Goal: Information Seeking & Learning: Find specific fact

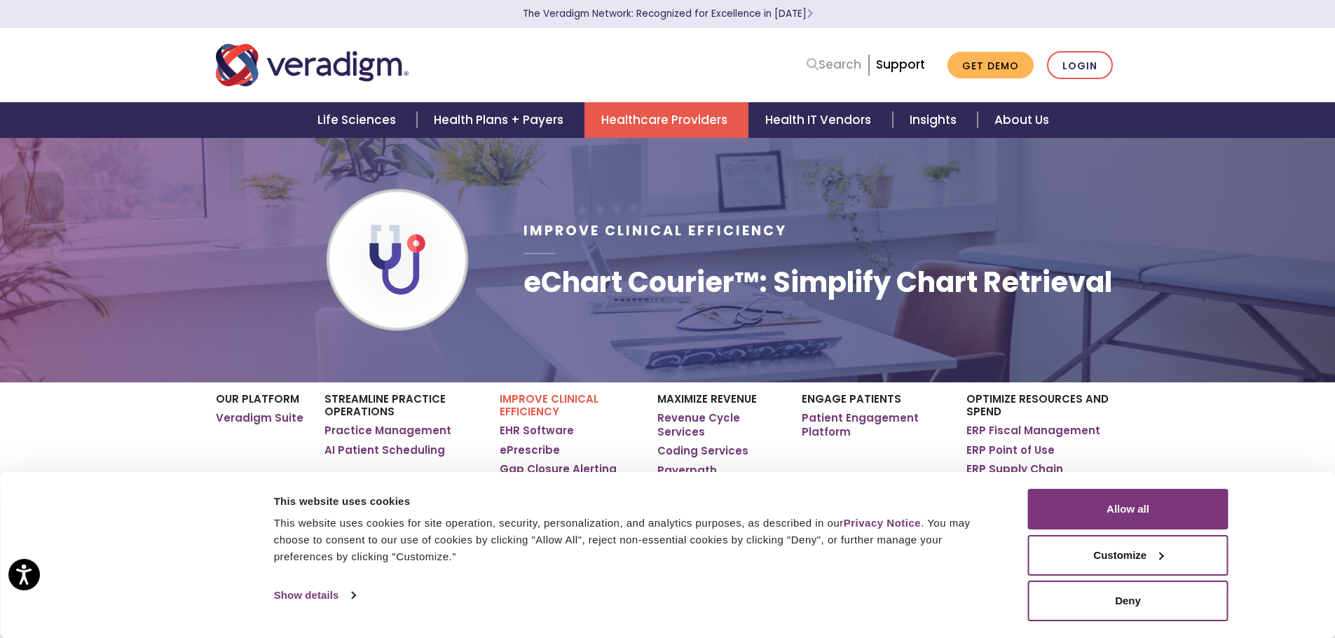
click at [832, 66] on link "Search" at bounding box center [833, 64] width 55 height 19
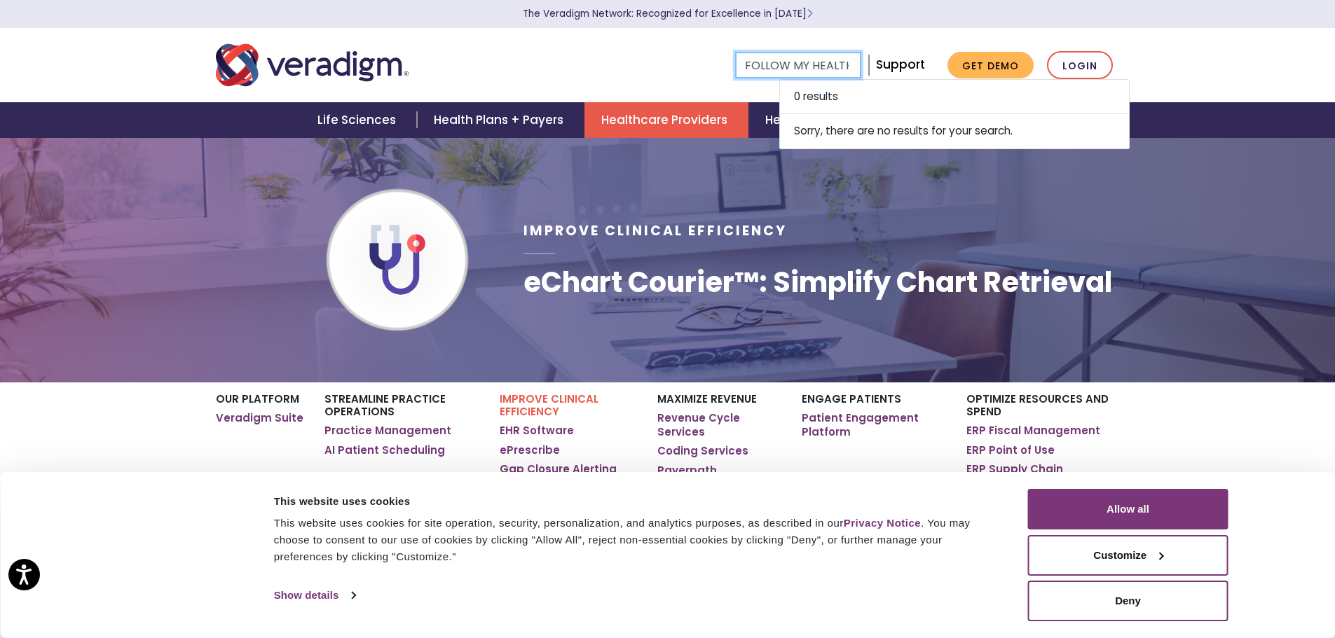
scroll to position [0, 2]
type input "FOLLOW MY HEALTH"
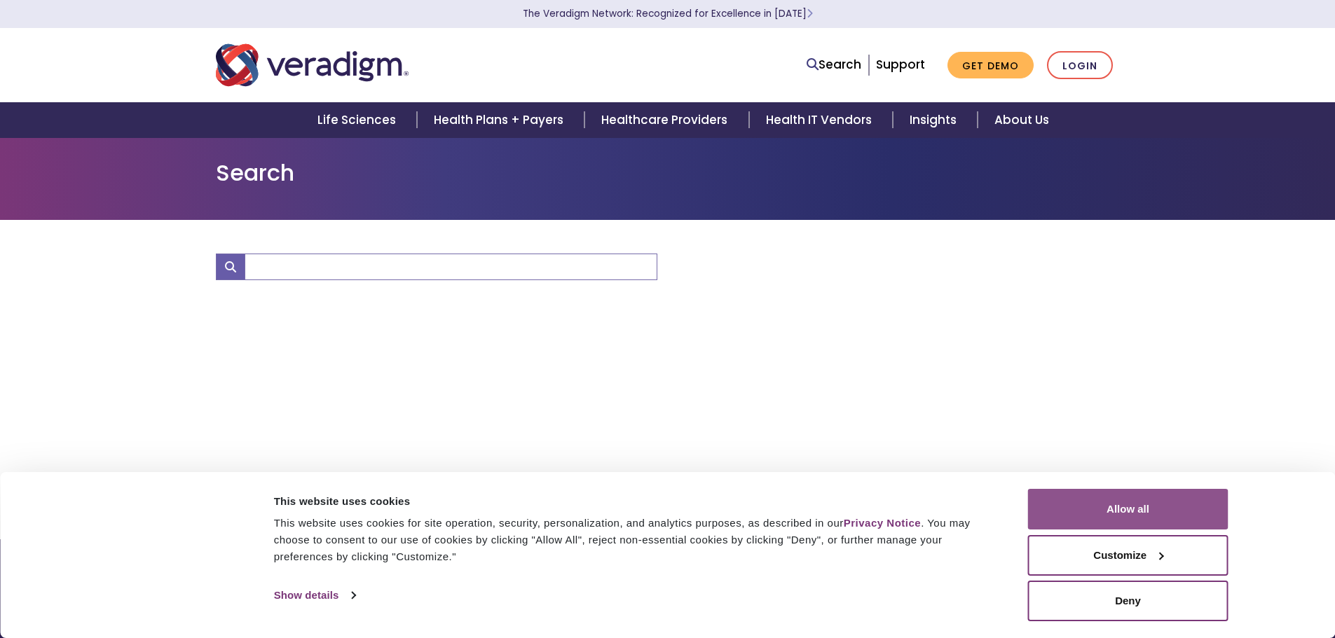
click at [1118, 507] on button "Allow all" at bounding box center [1128, 509] width 200 height 41
